Goal: Task Accomplishment & Management: Manage account settings

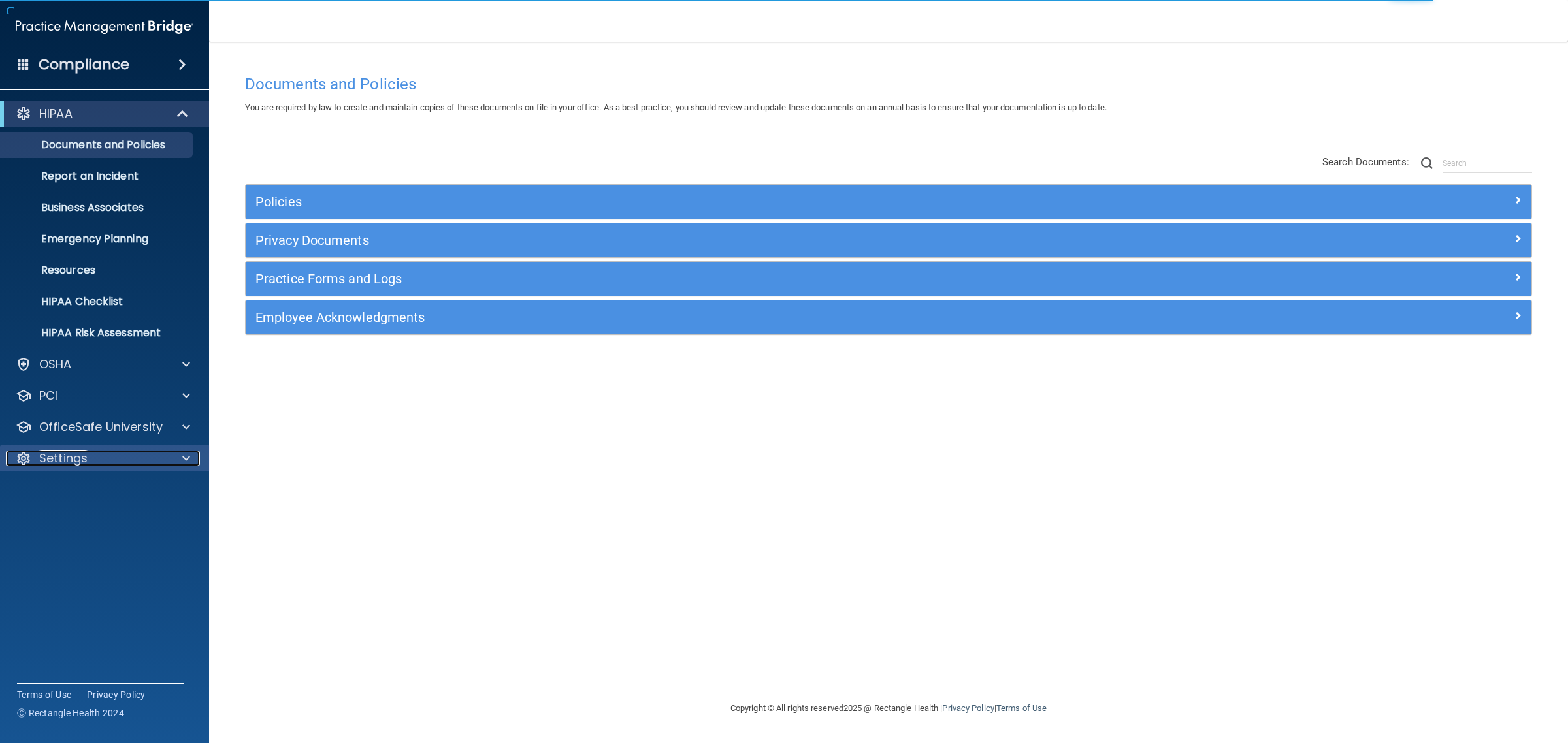
click at [70, 455] on p "Settings" at bounding box center [63, 458] width 48 height 15
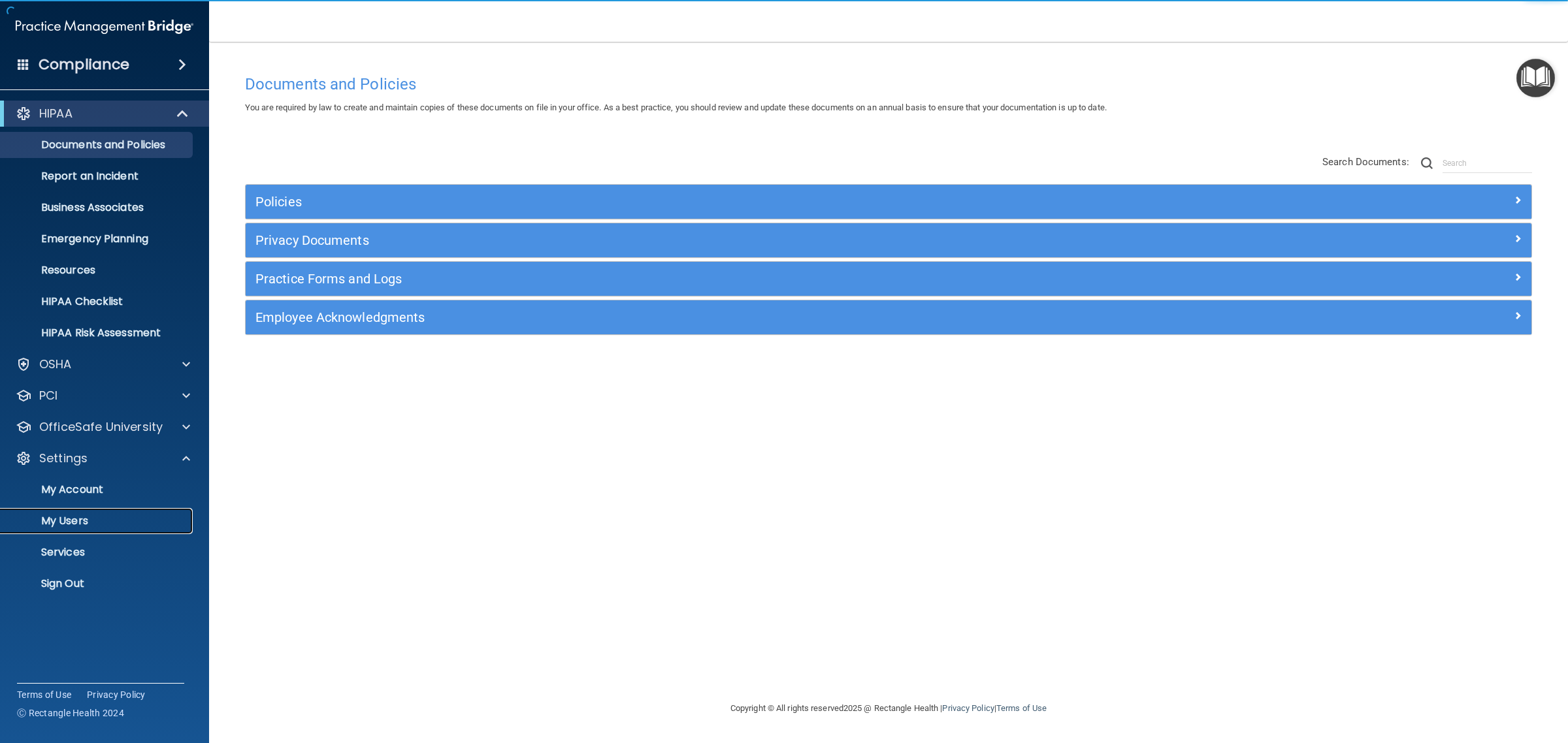
click at [67, 516] on p "My Users" at bounding box center [97, 521] width 178 height 13
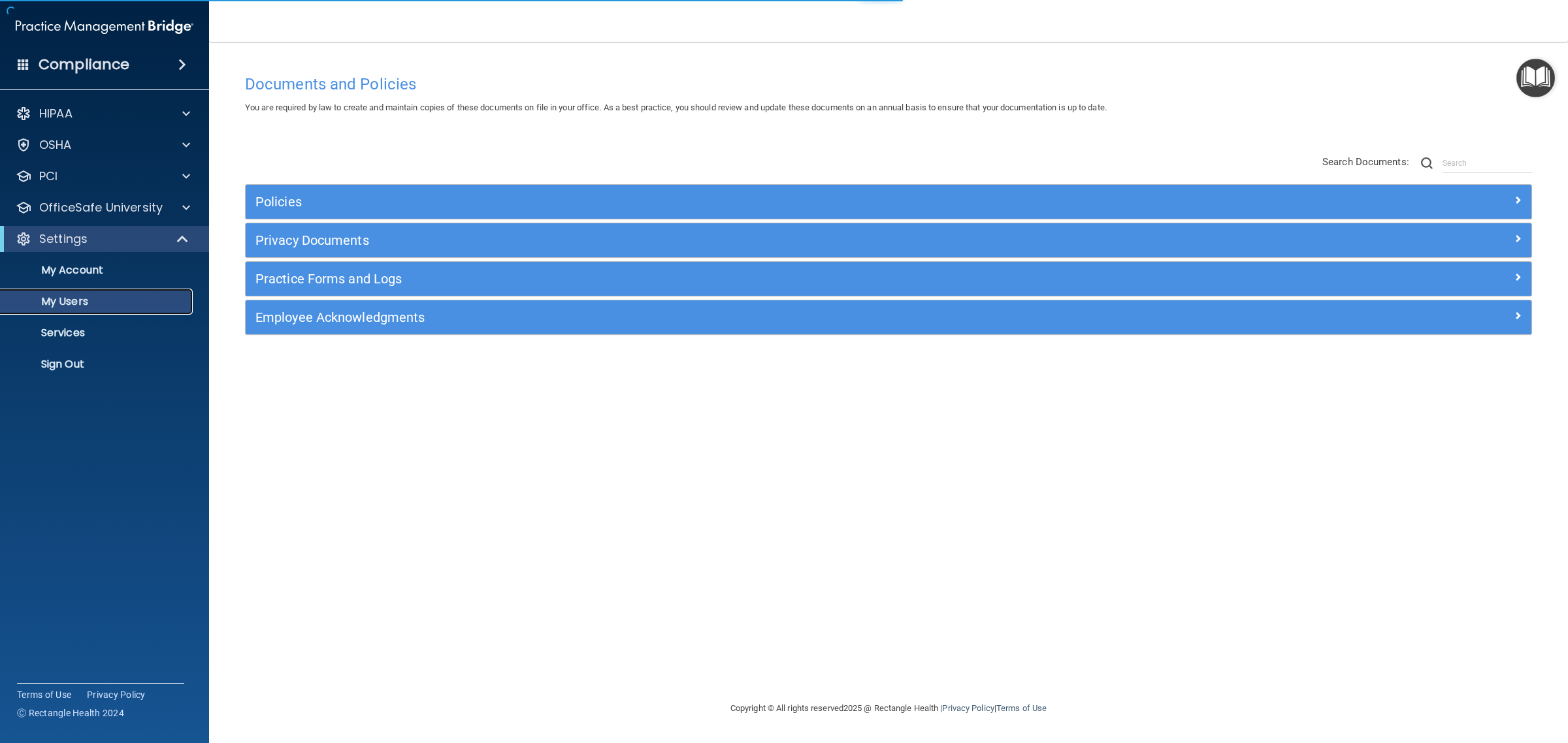
click at [74, 299] on p "My Users" at bounding box center [97, 301] width 178 height 13
select select "20"
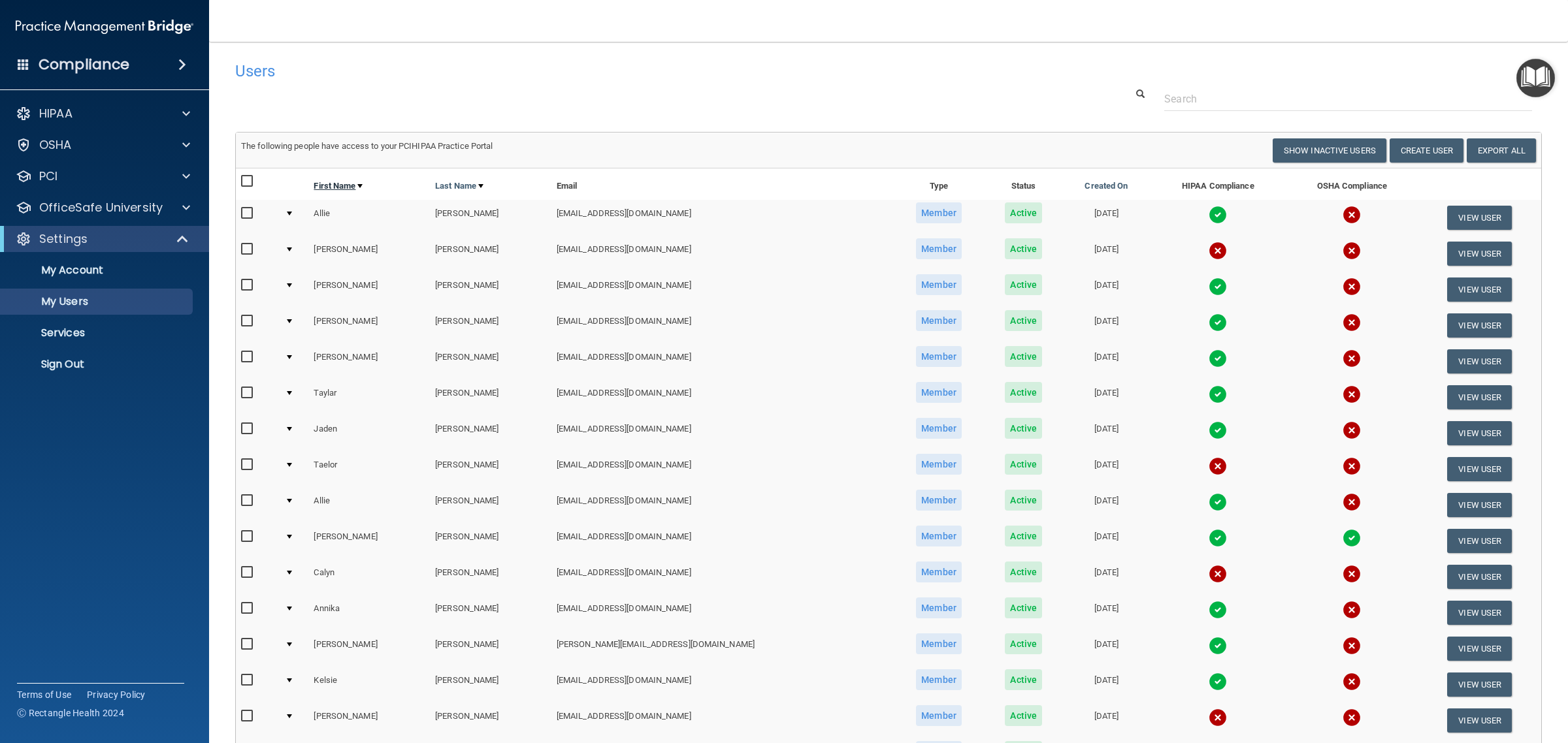
click at [329, 187] on link "First Name" at bounding box center [338, 185] width 49 height 15
select select "20"
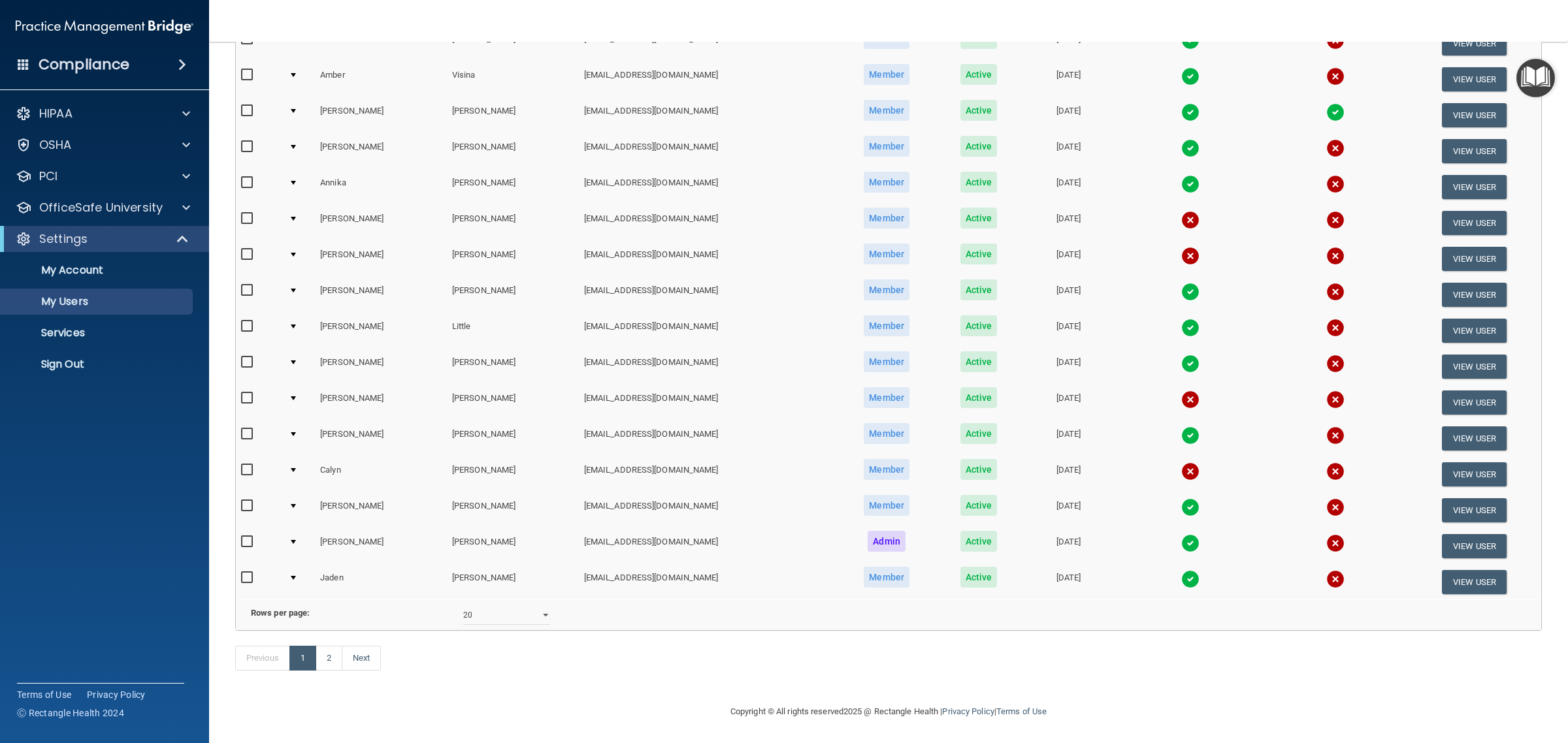
scroll to position [337, 0]
click at [325, 657] on link "2" at bounding box center [329, 658] width 27 height 25
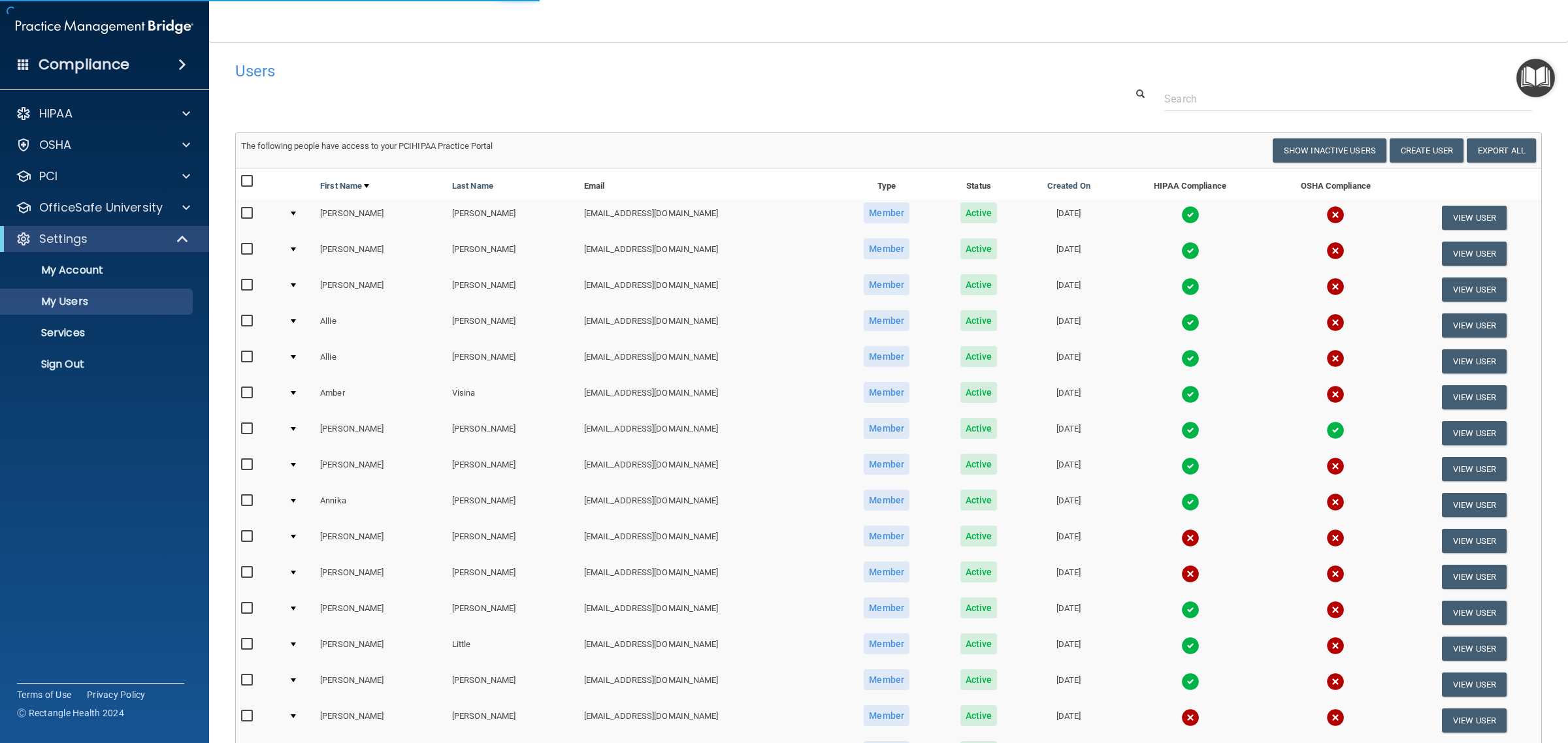
select select "20"
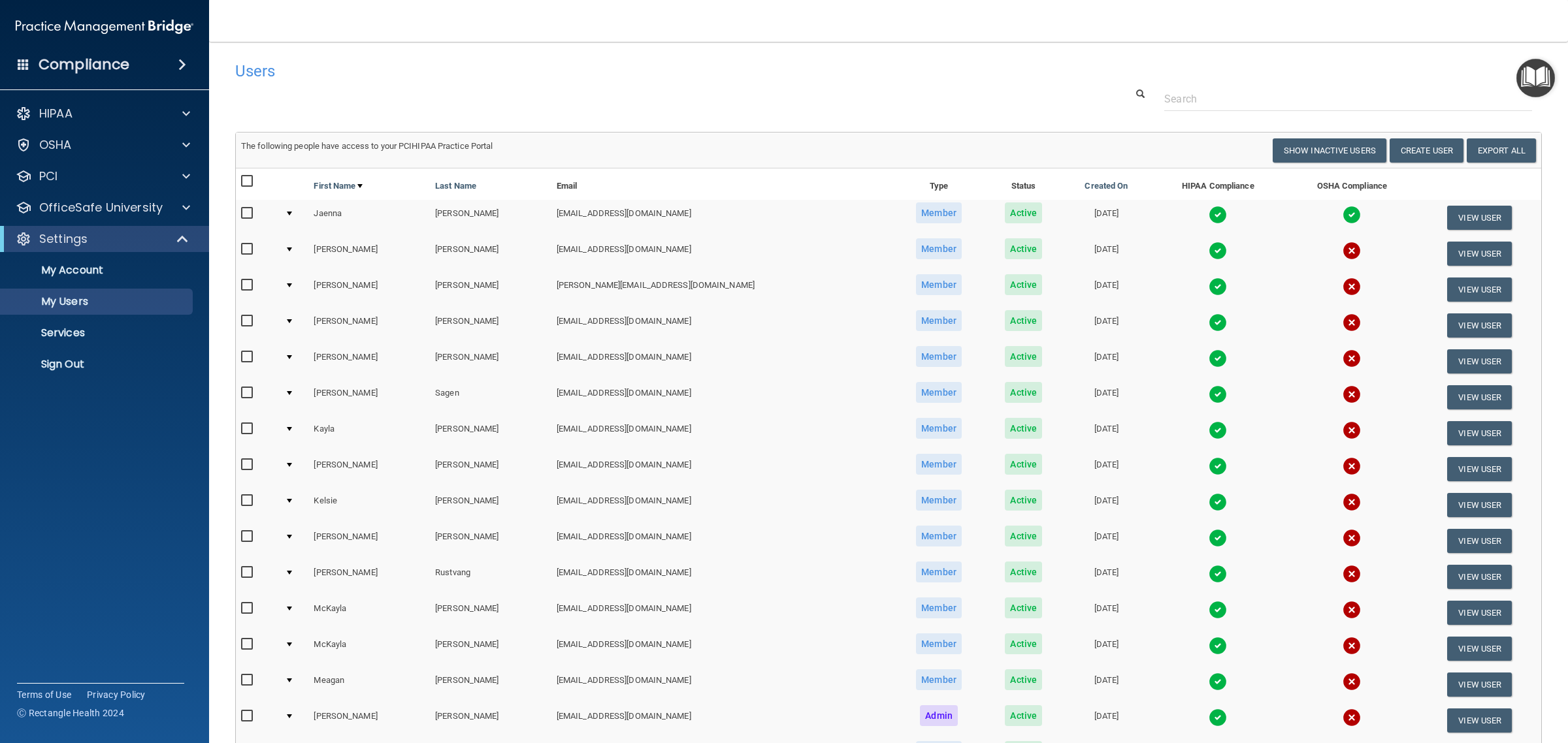
click at [1208, 539] on img at bounding box center [1217, 537] width 18 height 18
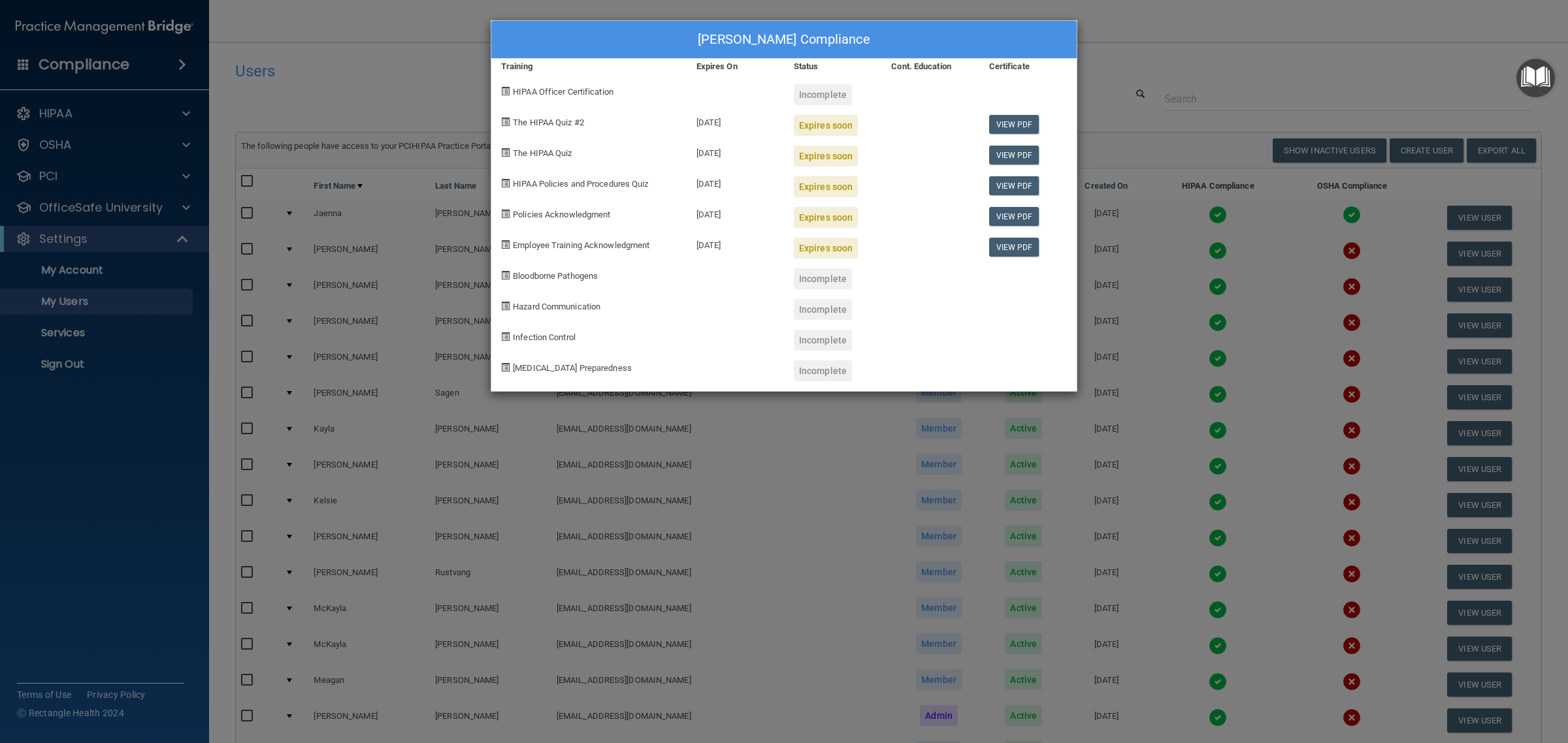
click at [1200, 46] on div "[PERSON_NAME] Compliance Training Expires On Status Cont. Education Certificate…" at bounding box center [784, 372] width 1568 height 743
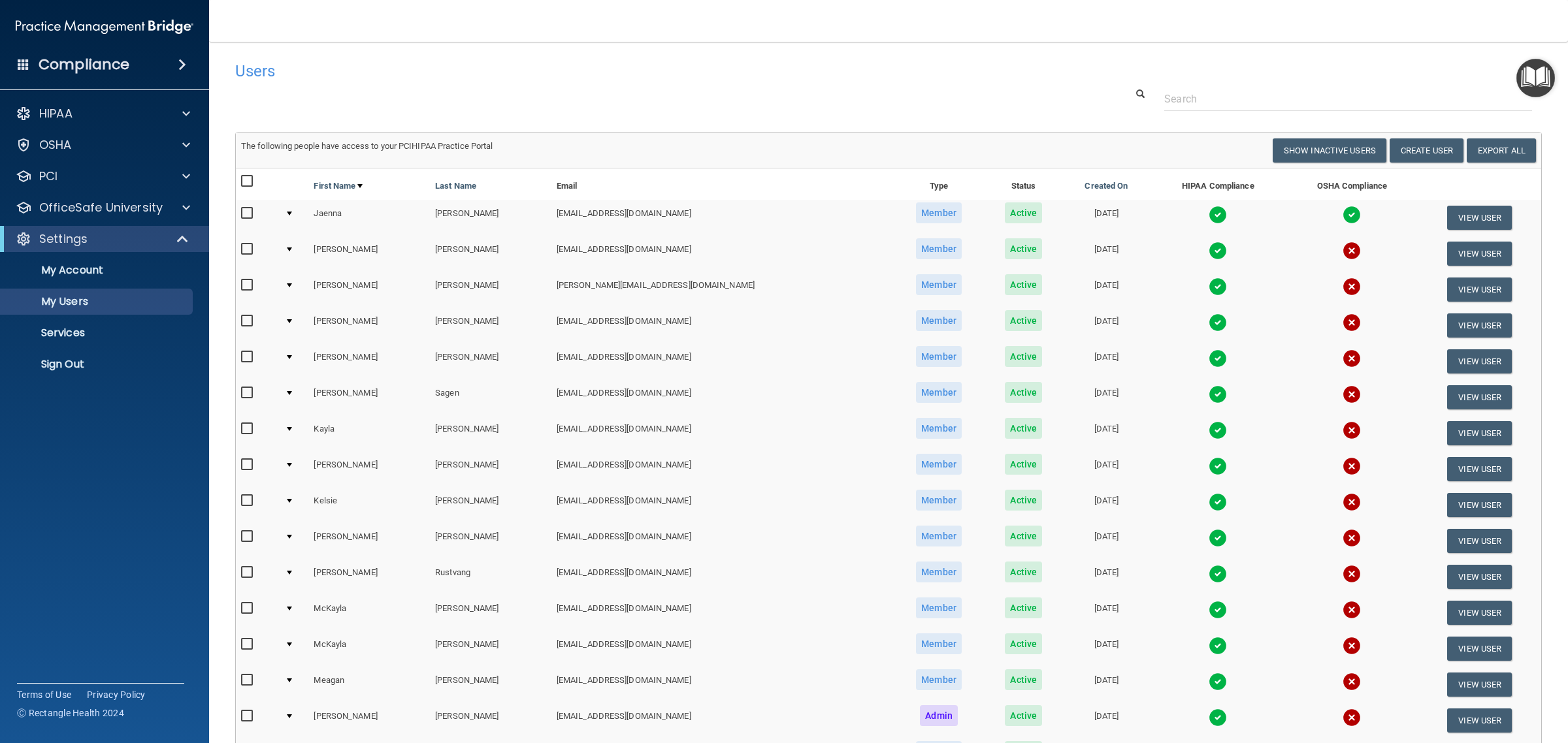
click at [1208, 572] on img at bounding box center [1217, 574] width 18 height 18
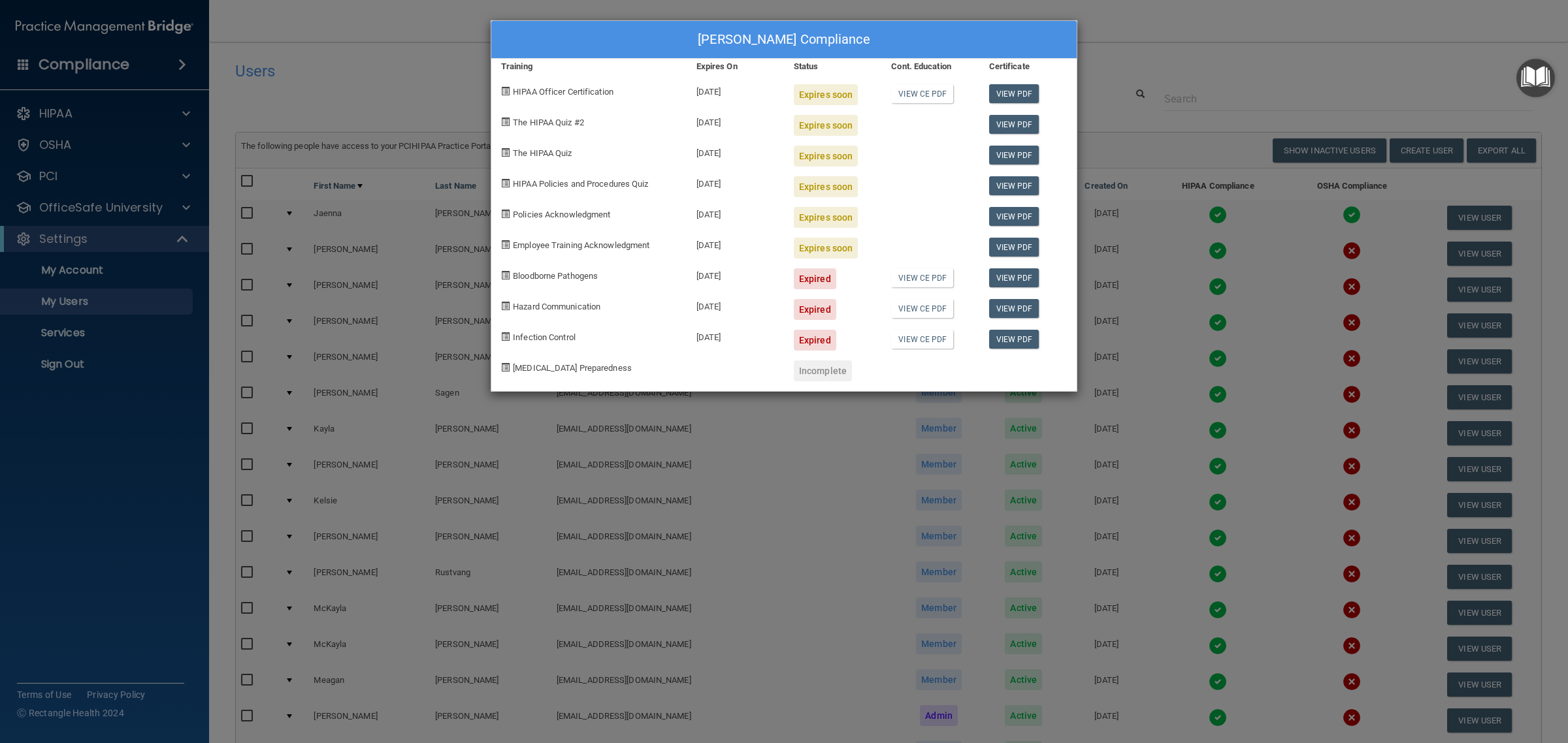
click at [1160, 44] on div "[PERSON_NAME] Compliance Training Expires On Status Cont. Education Certificate…" at bounding box center [784, 372] width 1568 height 743
